Goal: Transaction & Acquisition: Purchase product/service

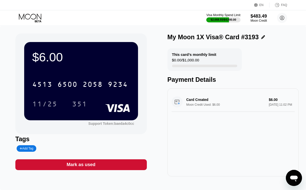
click at [25, 15] on icon at bounding box center [30, 18] width 23 height 9
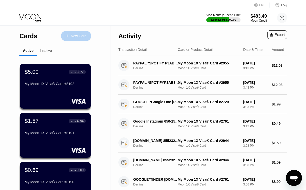
click at [71, 36] on div "New Card" at bounding box center [79, 36] width 16 height 4
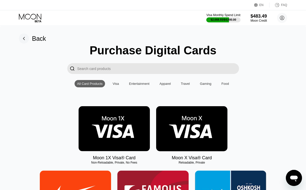
click at [118, 134] on img at bounding box center [114, 128] width 71 height 45
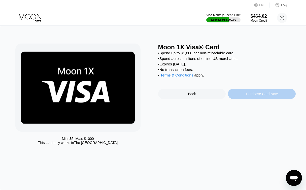
click at [273, 96] on div "Purchase Card Now" at bounding box center [261, 94] width 31 height 4
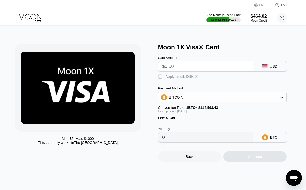
click at [183, 68] on input "text" at bounding box center [205, 66] width 86 height 10
type input "$10"
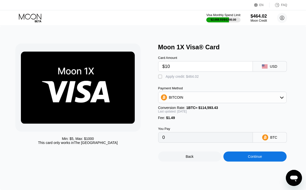
type input "0.00010034"
type input "$10"
type input "0"
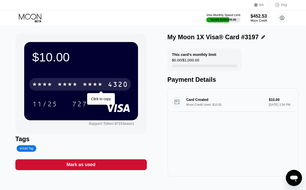
click at [120, 87] on div "4320" at bounding box center [118, 85] width 20 height 8
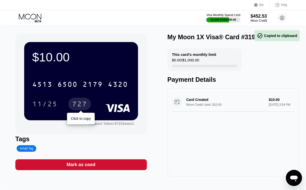
click at [71, 105] on div "727" at bounding box center [79, 104] width 23 height 13
click at [78, 105] on div "727" at bounding box center [79, 105] width 15 height 8
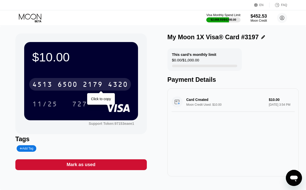
click at [115, 88] on div "4320" at bounding box center [118, 85] width 20 height 8
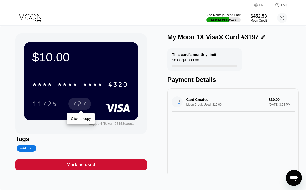
click at [81, 103] on div "727" at bounding box center [79, 105] width 15 height 8
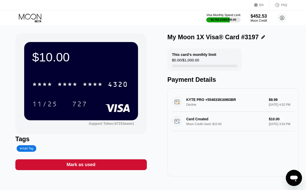
drag, startPoint x: 169, startPoint y: 94, endPoint x: 272, endPoint y: 114, distance: 105.0
click at [272, 114] on div "KYTE PRO +554833816983BR Decline $9.99 Sep 21, 2025 4:02 PM Card Created Moon C…" at bounding box center [232, 132] width 131 height 88
drag, startPoint x: 186, startPoint y: 102, endPoint x: 228, endPoint y: 105, distance: 41.6
click at [228, 105] on div "KYTE PRO +554833816983BR Decline $9.99 Sep 21, 2025 4:02 PM" at bounding box center [232, 101] width 123 height 19
click at [25, 18] on icon at bounding box center [30, 17] width 22 height 6
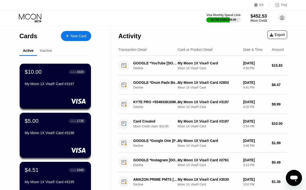
click at [75, 34] on div "New Card" at bounding box center [79, 36] width 16 height 4
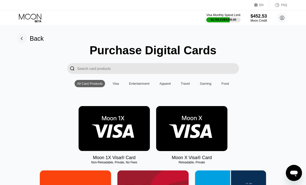
click at [101, 144] on img at bounding box center [114, 128] width 71 height 45
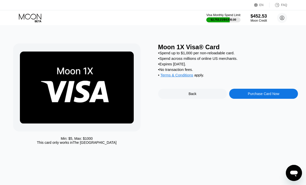
click at [258, 96] on div "Purchase Card Now" at bounding box center [263, 94] width 31 height 4
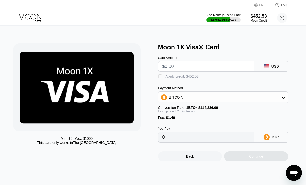
click at [195, 71] on input "text" at bounding box center [206, 66] width 88 height 10
type input "$5"
type input "0.00005679"
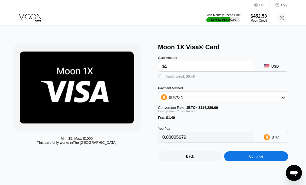
type input "$5"
type input "0"
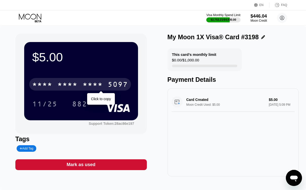
click at [112, 84] on div "5097" at bounding box center [118, 85] width 20 height 8
drag, startPoint x: 117, startPoint y: 86, endPoint x: 106, endPoint y: 88, distance: 10.9
click at [117, 86] on div "5097" at bounding box center [118, 85] width 20 height 8
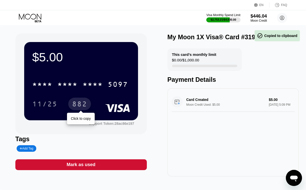
click at [83, 105] on div "882" at bounding box center [79, 105] width 15 height 8
click at [85, 107] on div "882" at bounding box center [79, 105] width 15 height 8
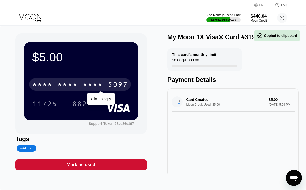
click at [113, 85] on div "5097" at bounding box center [118, 85] width 20 height 8
